Goal: Information Seeking & Learning: Learn about a topic

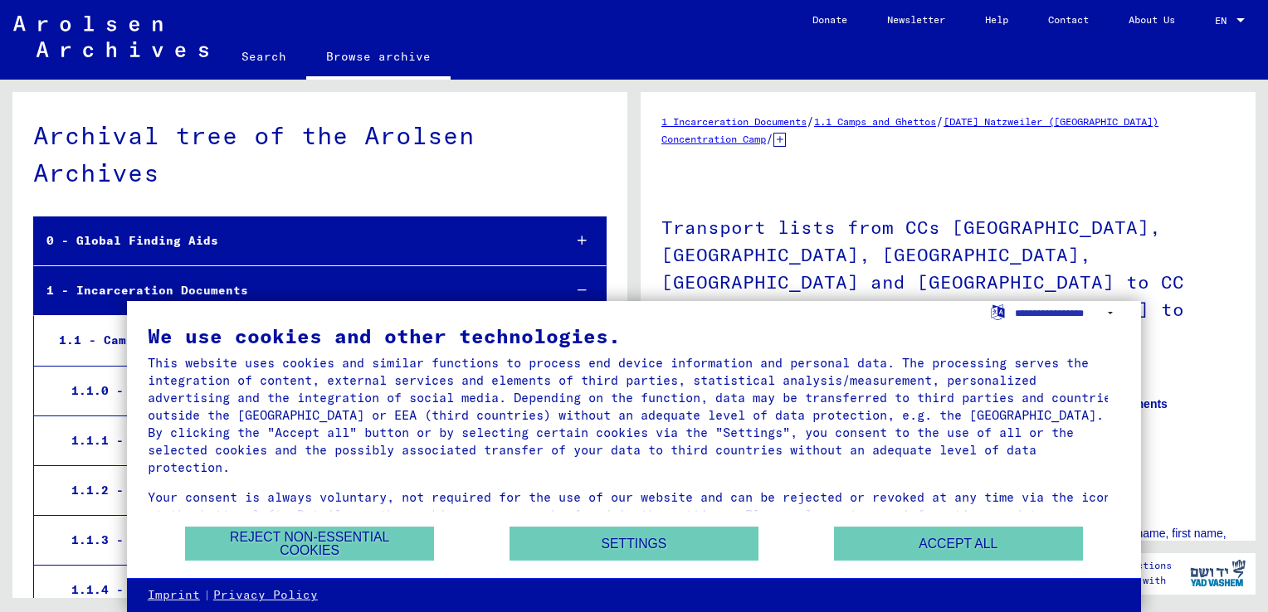
click at [435, 530] on div "Reject non-essential cookies Settings Accept all" at bounding box center [634, 544] width 973 height 36
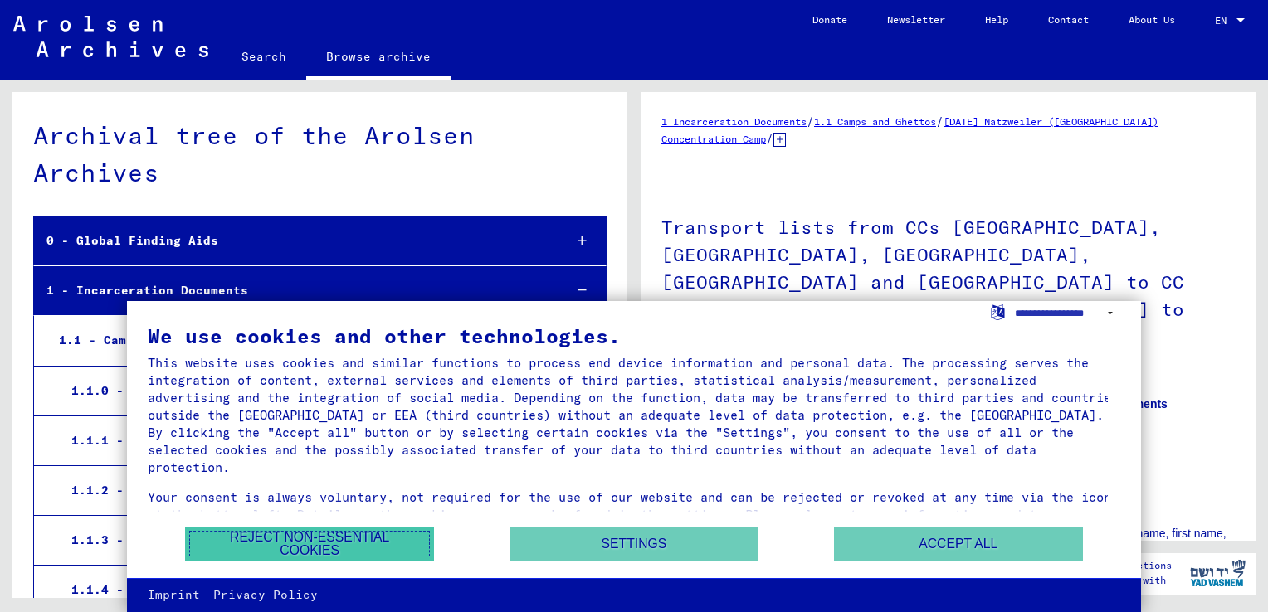
click at [395, 543] on button "Reject non-essential cookies" at bounding box center [309, 544] width 249 height 34
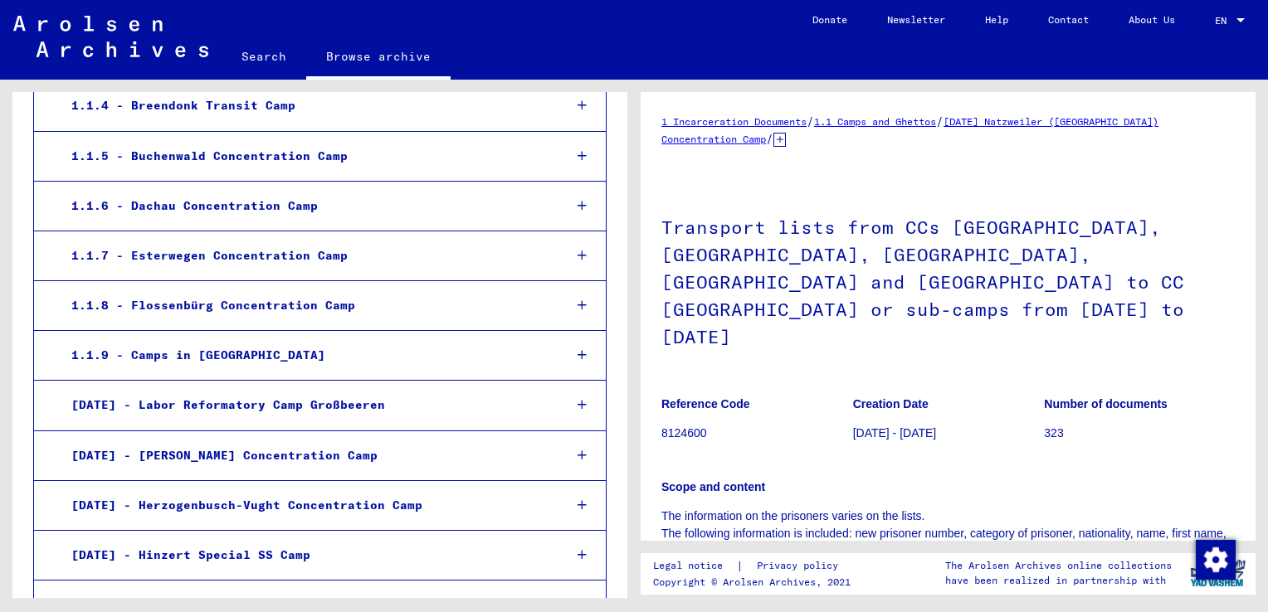
scroll to position [498, 0]
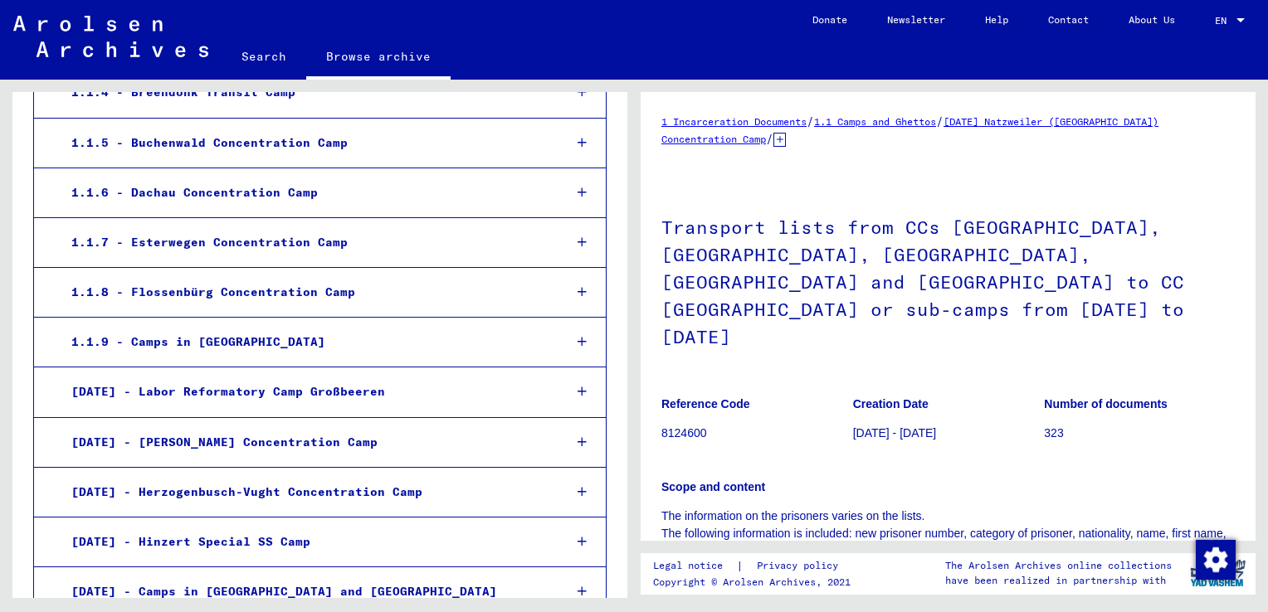
click at [578, 194] on icon at bounding box center [582, 193] width 9 height 12
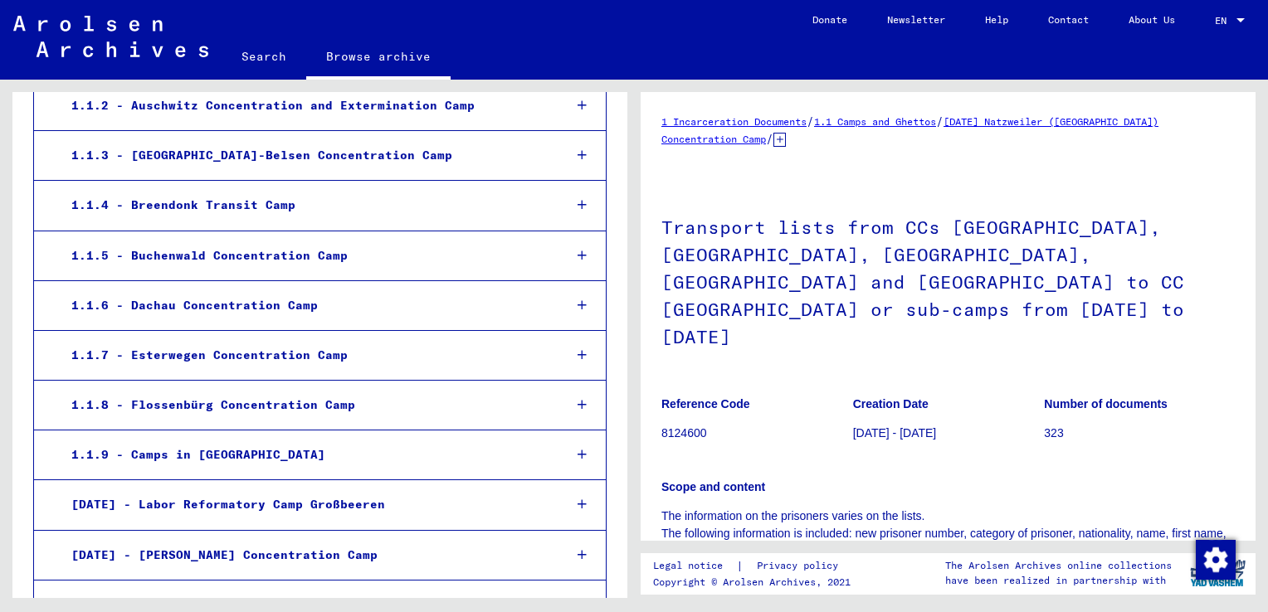
scroll to position [415, 0]
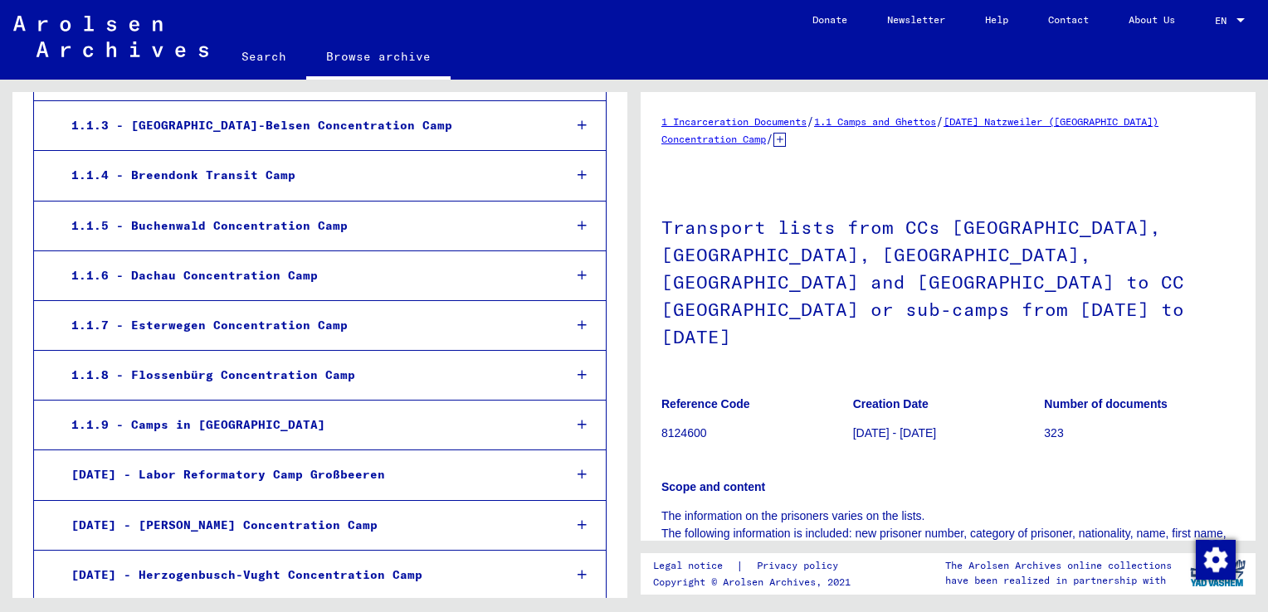
click at [578, 270] on icon at bounding box center [582, 276] width 9 height 12
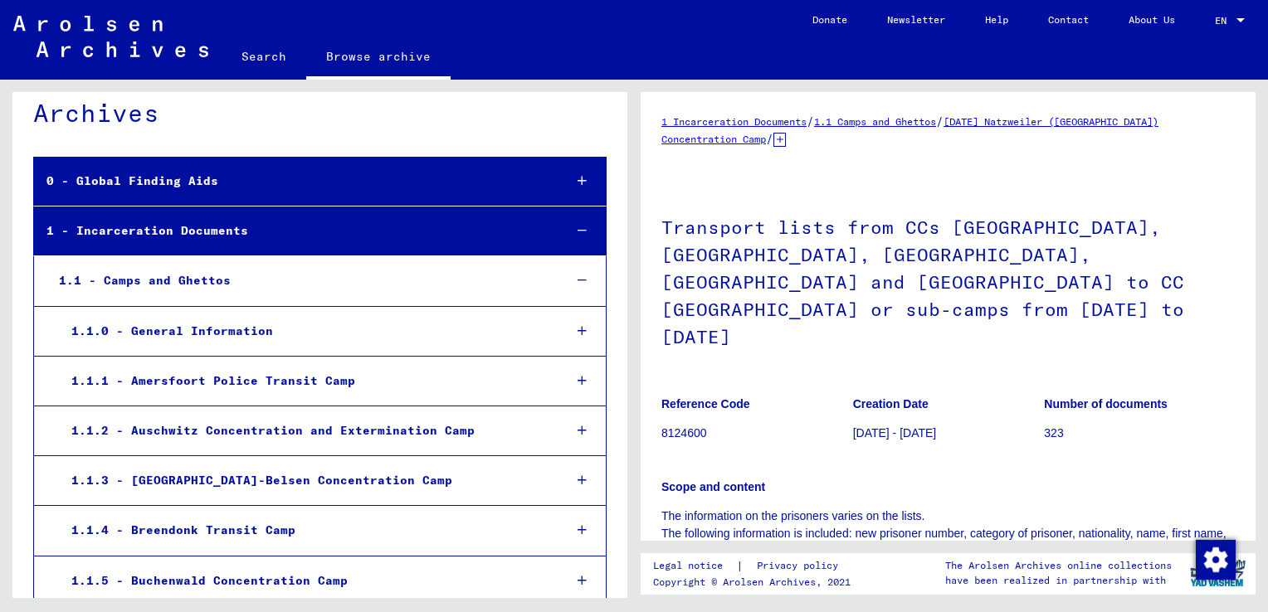
scroll to position [0, 0]
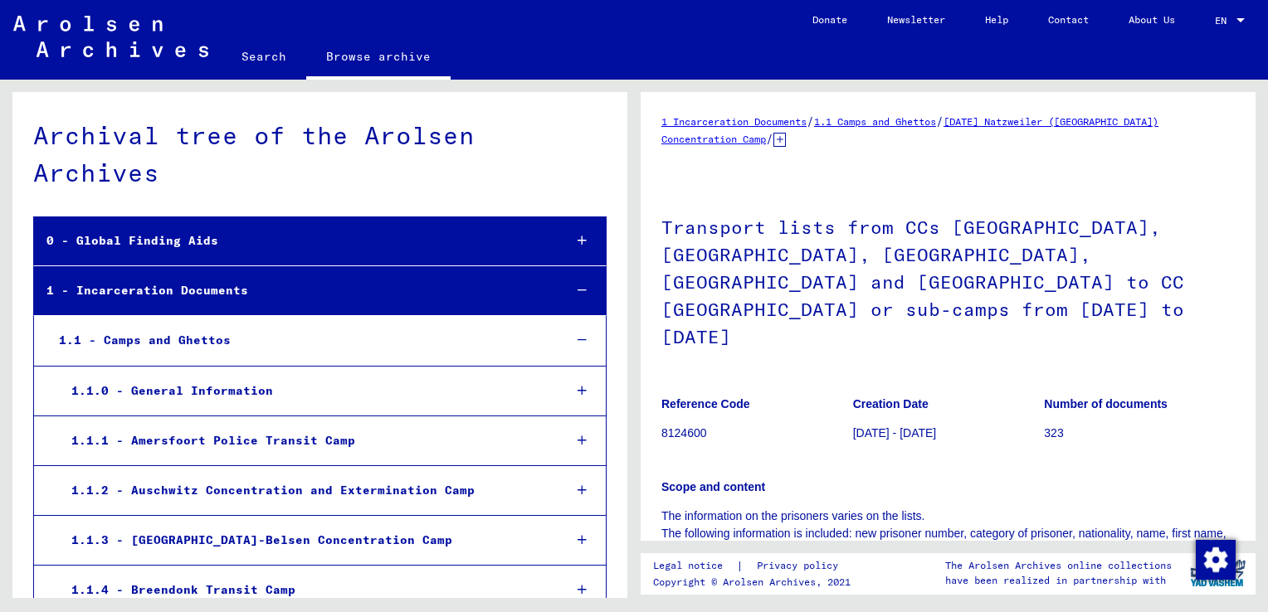
click at [564, 285] on div at bounding box center [582, 290] width 48 height 49
click at [575, 287] on div at bounding box center [582, 290] width 48 height 49
click at [558, 255] on div at bounding box center [582, 241] width 48 height 49
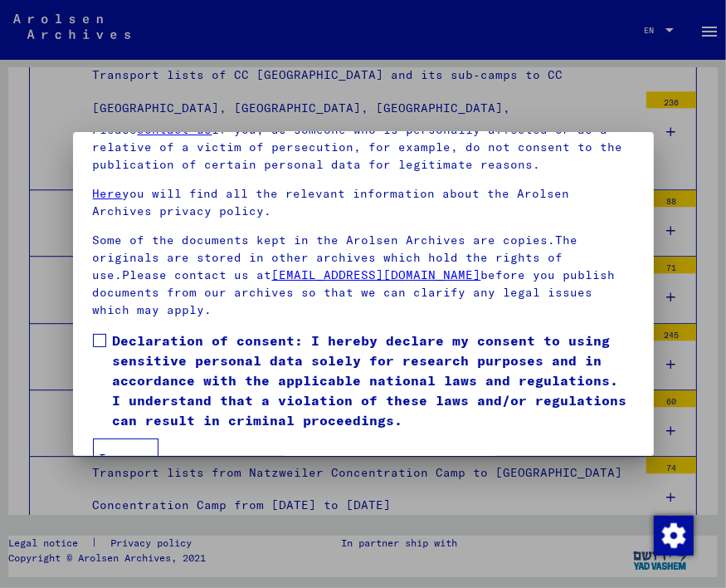
scroll to position [168, 0]
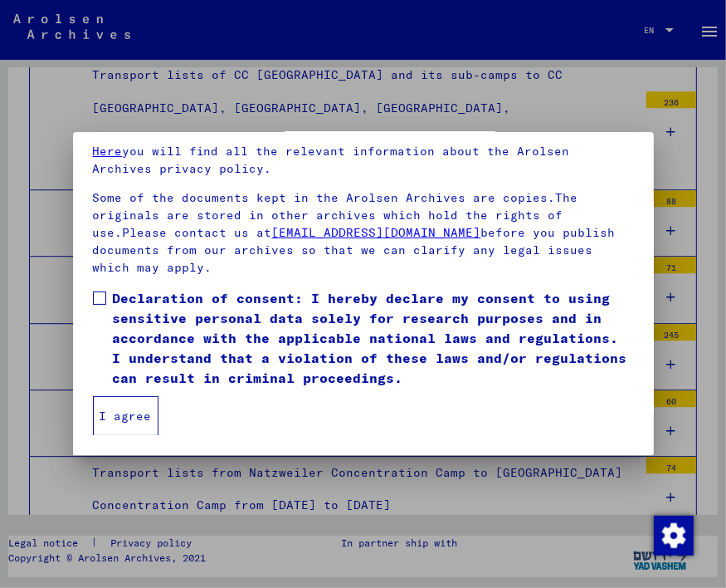
click at [146, 321] on span "Declaration of consent: I hereby declare my consent to using sensitive personal…" at bounding box center [373, 338] width 521 height 100
click at [106, 405] on button "I agree" at bounding box center [126, 416] width 66 height 40
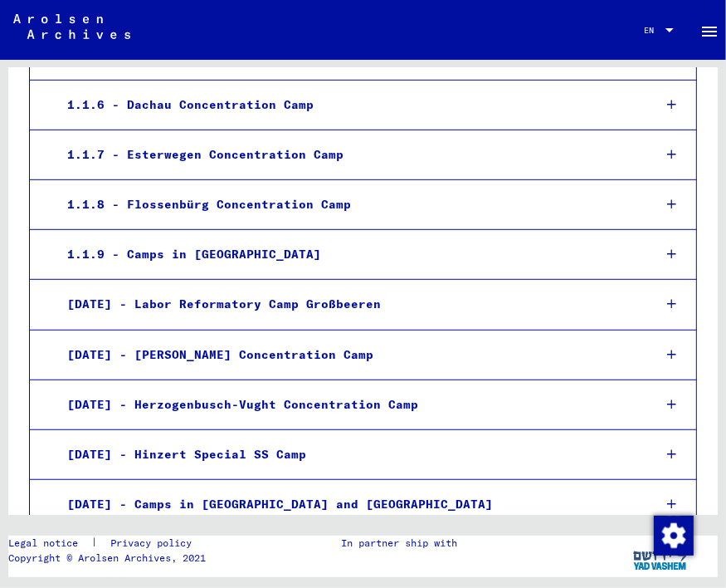
scroll to position [110, 0]
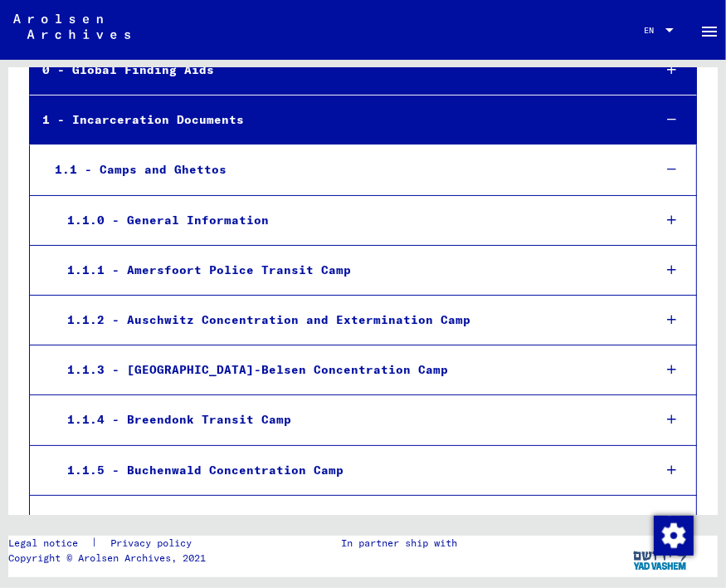
click at [667, 116] on icon at bounding box center [671, 120] width 9 height 12
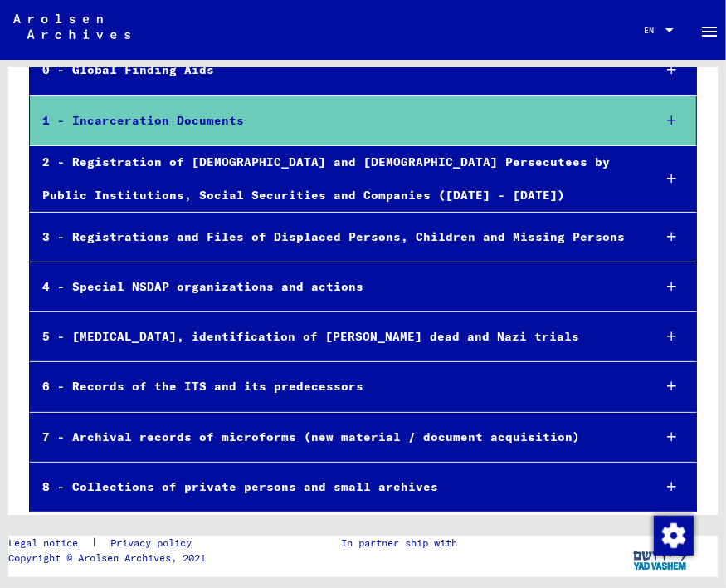
scroll to position [126, 0]
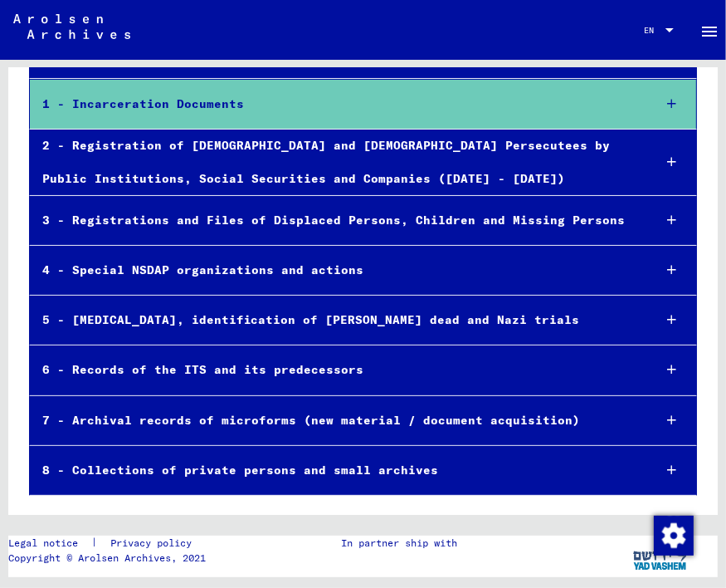
click at [656, 95] on div at bounding box center [672, 104] width 48 height 49
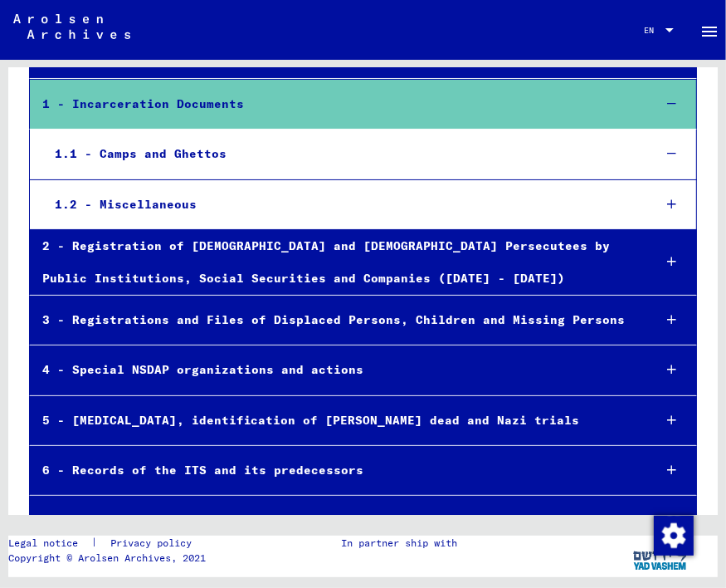
click at [657, 144] on div at bounding box center [672, 153] width 48 height 49
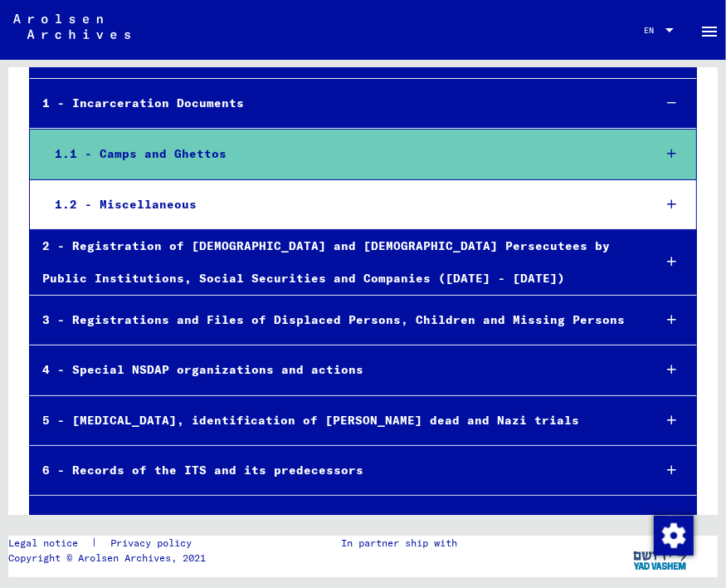
click at [654, 147] on div at bounding box center [672, 153] width 48 height 49
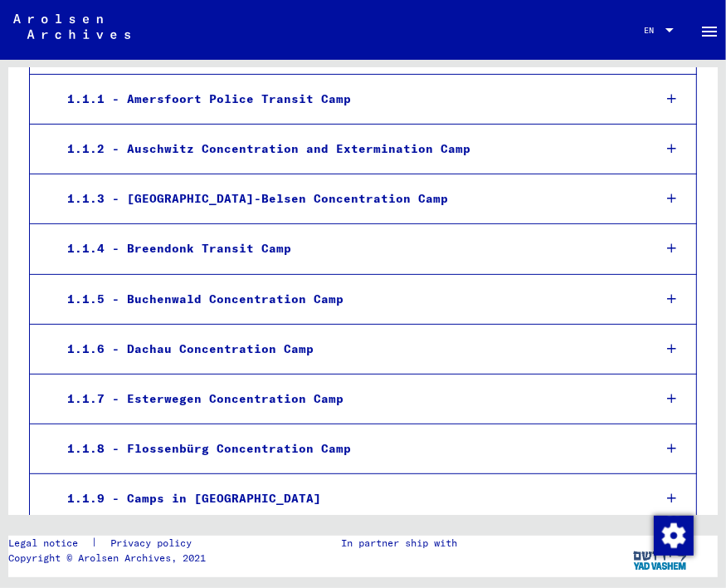
scroll to position [292, 0]
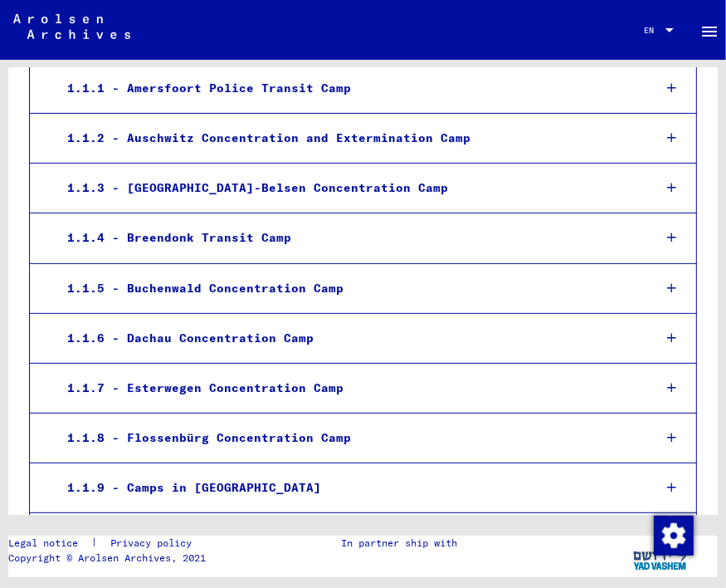
click at [667, 334] on icon at bounding box center [671, 338] width 9 height 12
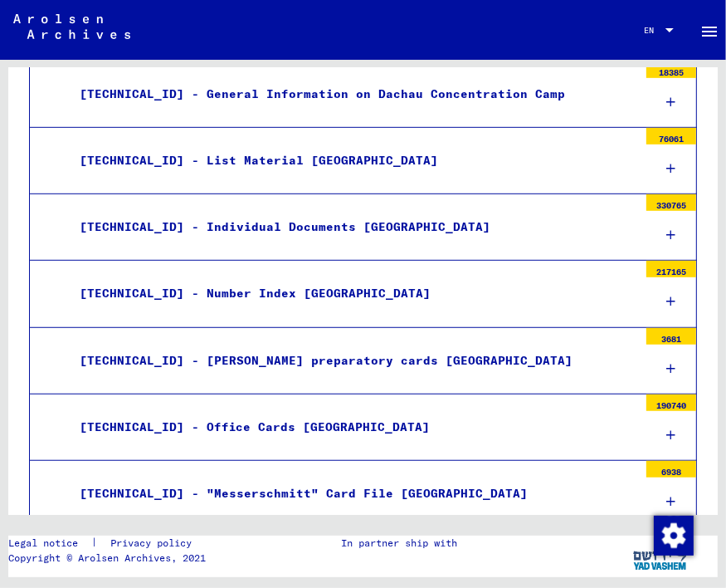
scroll to position [623, 0]
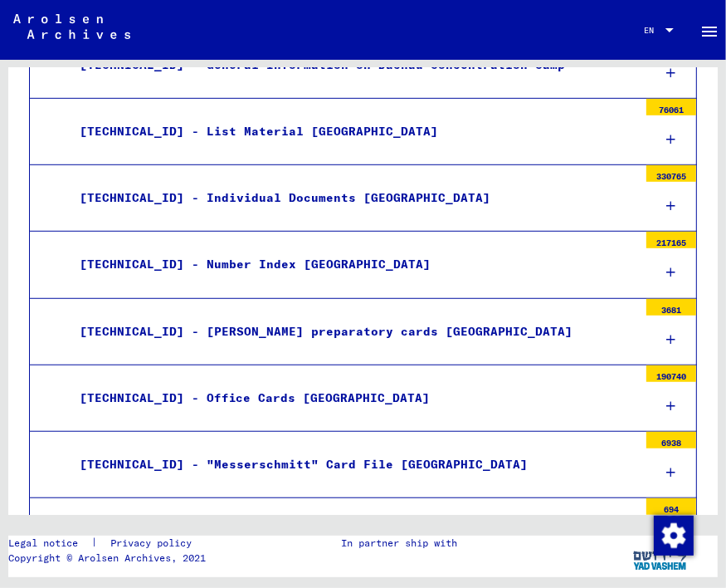
click at [667, 206] on icon at bounding box center [671, 206] width 9 height 12
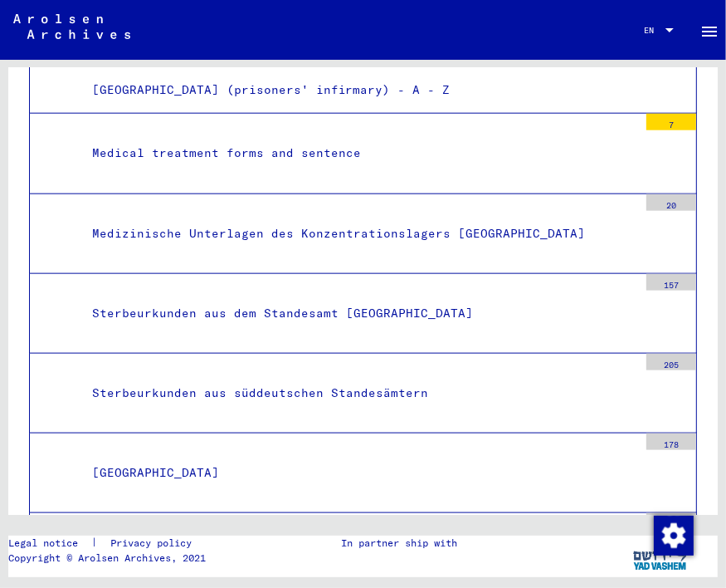
scroll to position [1120, 0]
